Goal: Find specific page/section: Find specific page/section

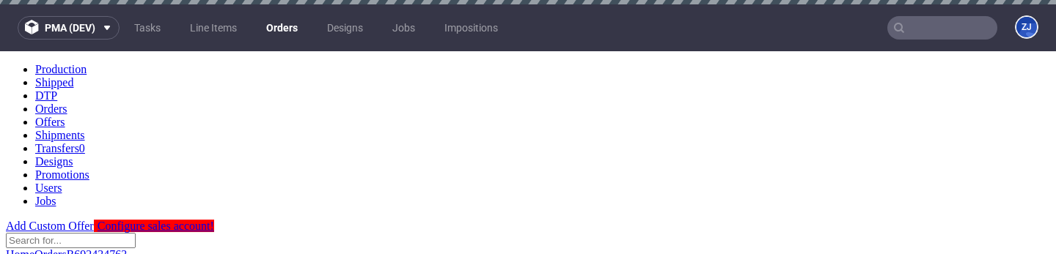
click at [281, 27] on link "Orders" at bounding box center [281, 27] width 49 height 23
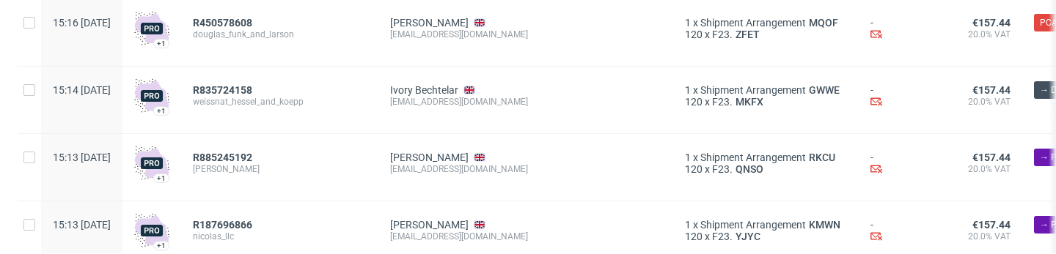
scroll to position [1978, 0]
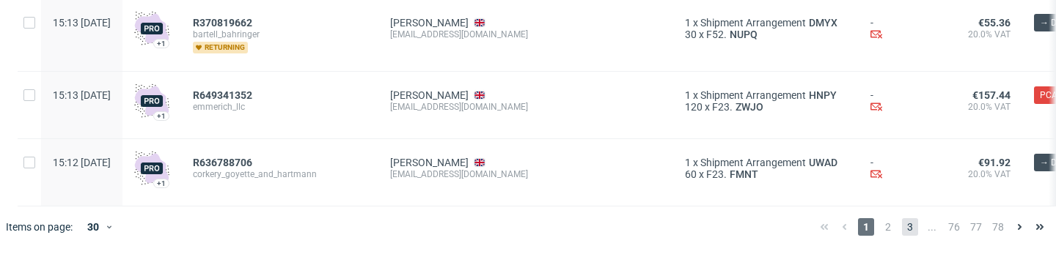
click at [902, 219] on span "3" at bounding box center [910, 227] width 16 height 18
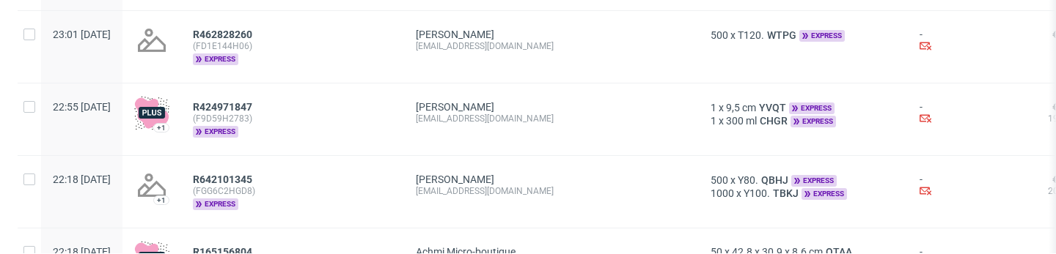
scroll to position [649, 0]
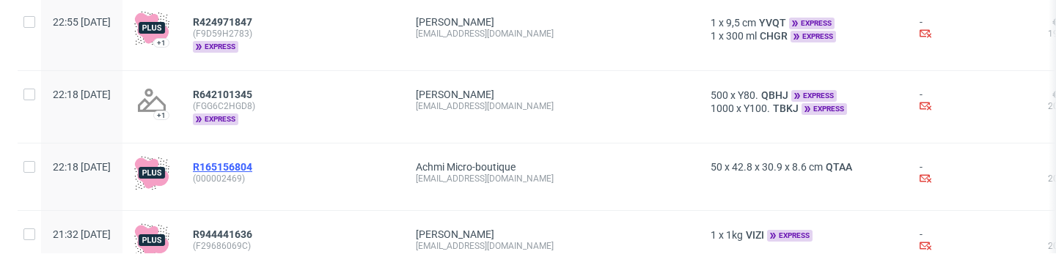
click at [252, 163] on span "R165156804" at bounding box center [222, 167] width 59 height 12
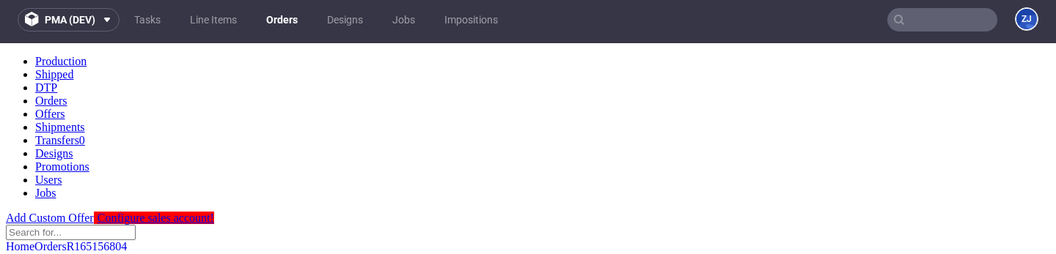
scroll to position [662, 0]
